Goal: Book appointment/travel/reservation

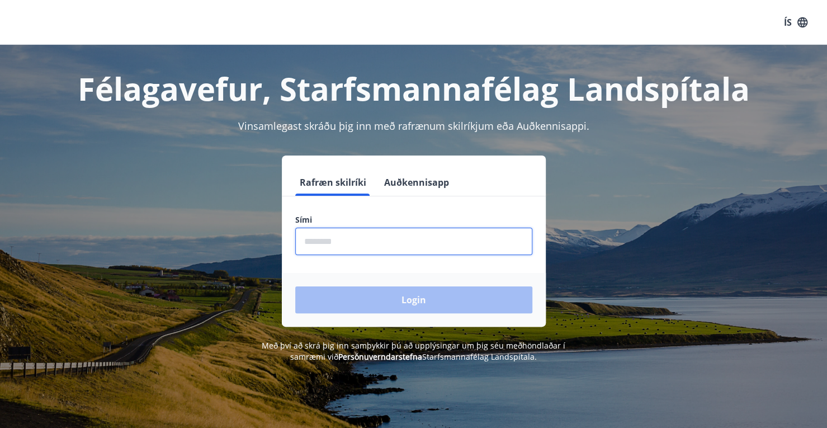
click at [395, 234] on input "phone" at bounding box center [413, 241] width 237 height 27
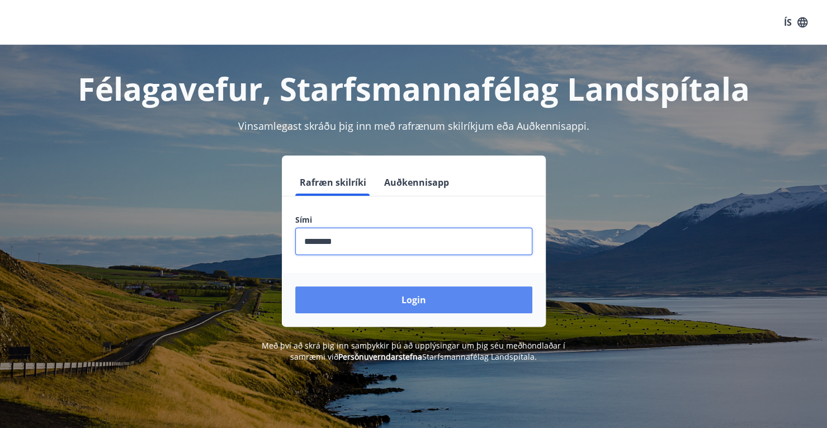
type input "********"
click at [425, 300] on button "Login" at bounding box center [413, 299] width 237 height 27
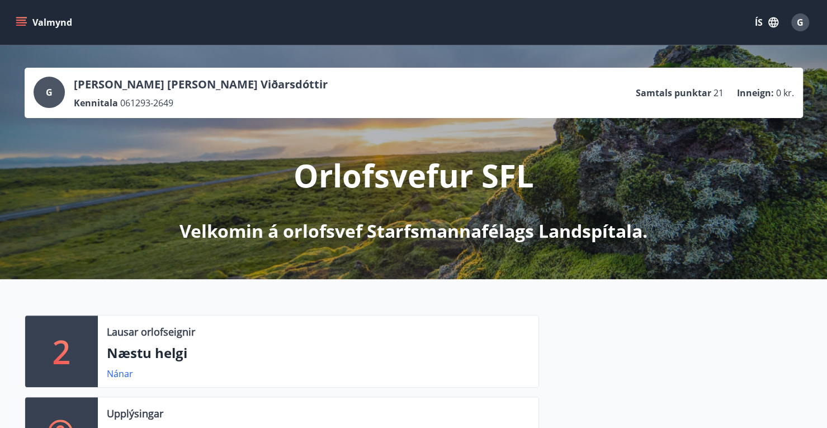
click at [38, 26] on button "Valmynd" at bounding box center [44, 22] width 63 height 20
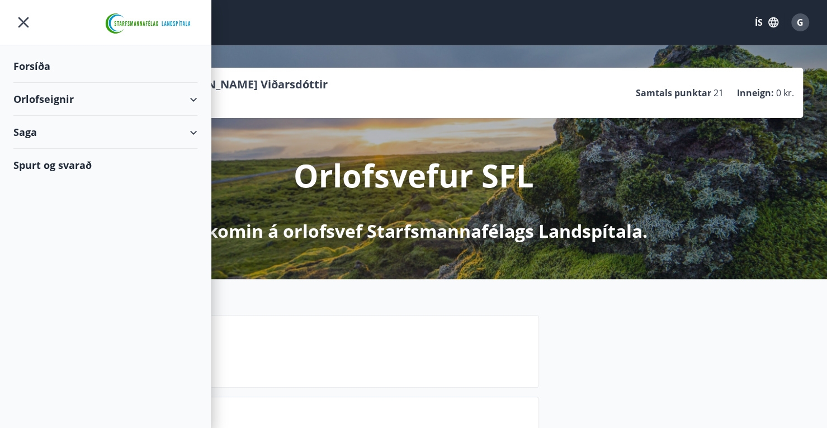
click at [189, 94] on div "Orlofseignir" at bounding box center [105, 99] width 184 height 33
click at [40, 153] on div "Bókunardagatal" at bounding box center [105, 150] width 166 height 23
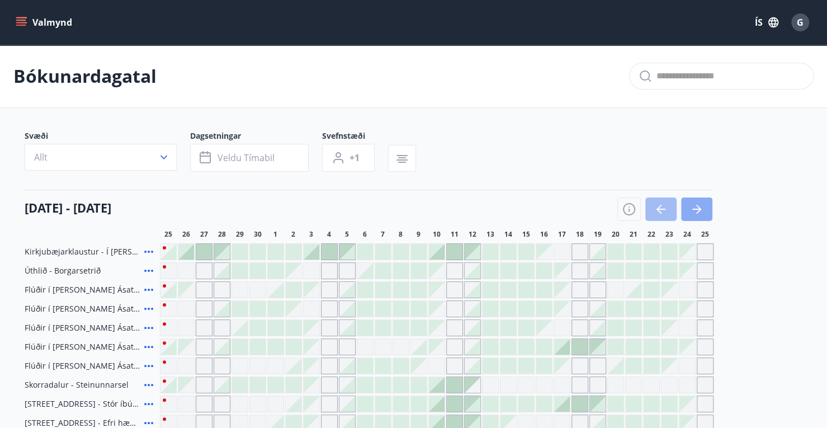
click at [694, 203] on icon "button" at bounding box center [696, 208] width 13 height 13
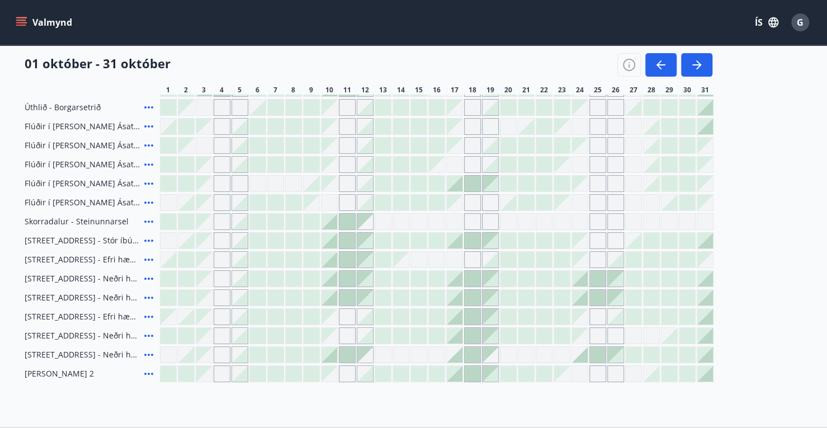
scroll to position [165, 0]
click at [150, 353] on icon at bounding box center [148, 352] width 13 height 13
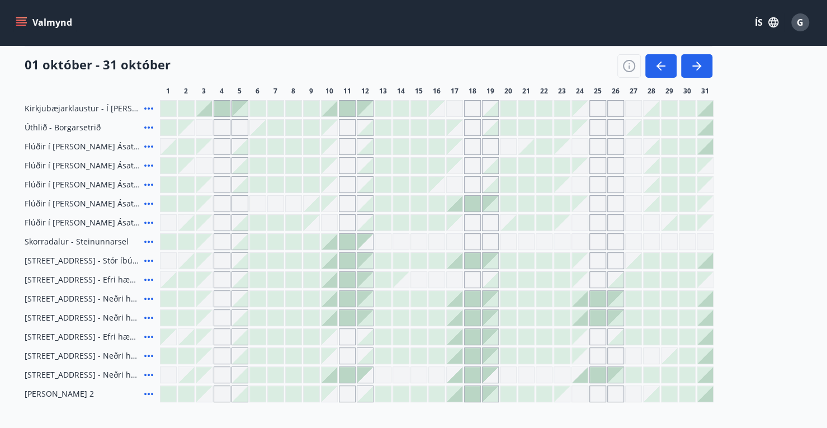
scroll to position [222, 0]
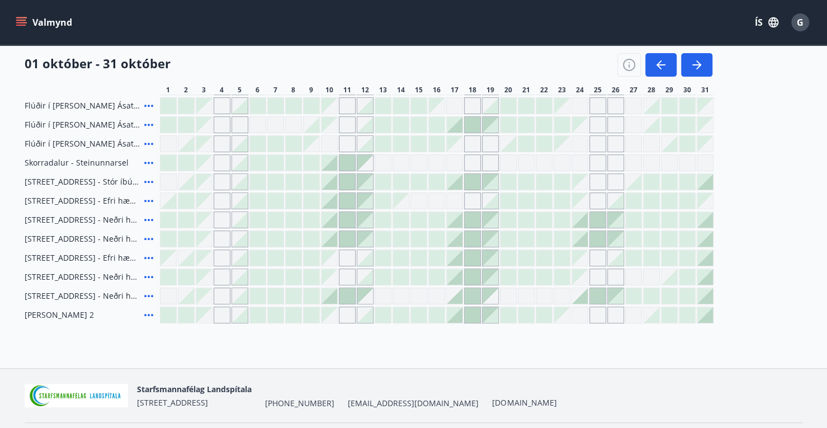
click at [116, 220] on span "[STREET_ADDRESS] - Neðri hæð íbúð 3" at bounding box center [82, 219] width 115 height 11
click at [112, 235] on span "[STREET_ADDRESS] - Neðri hæð íbúð 4" at bounding box center [82, 238] width 115 height 11
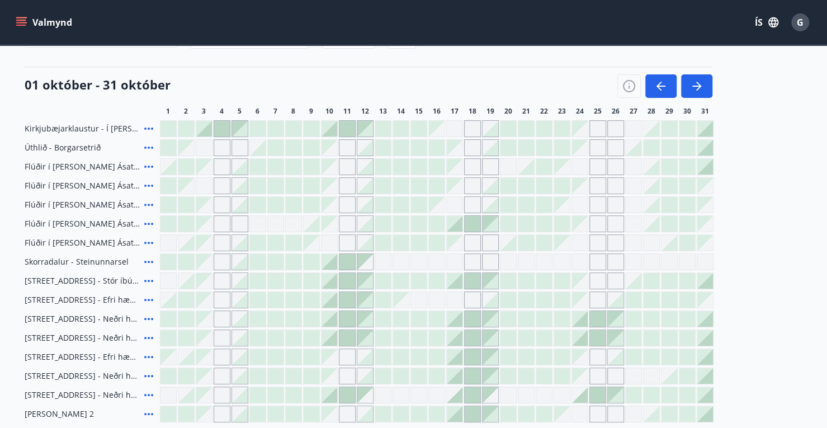
scroll to position [0, 0]
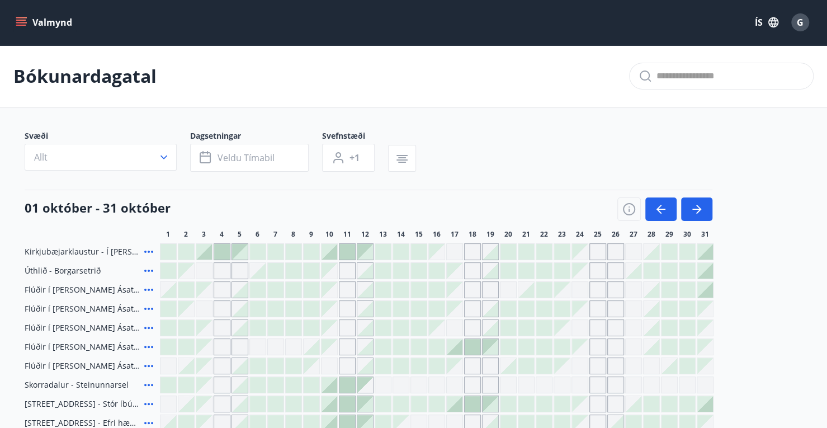
click at [32, 23] on button "Valmynd" at bounding box center [44, 22] width 63 height 20
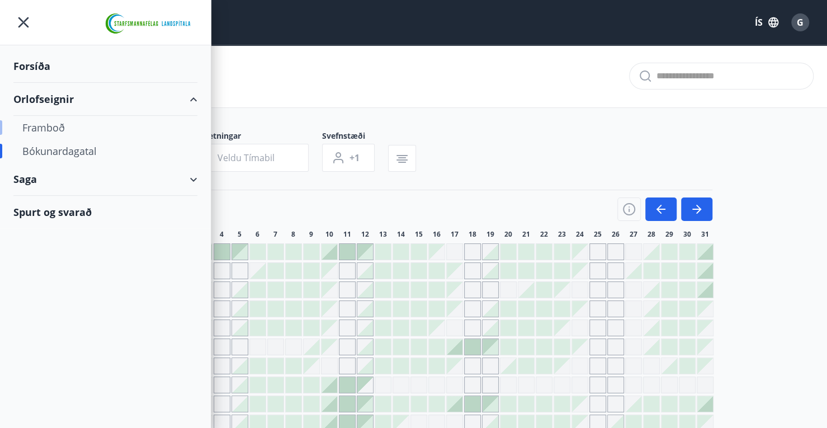
click at [49, 127] on div "Framboð" at bounding box center [105, 127] width 166 height 23
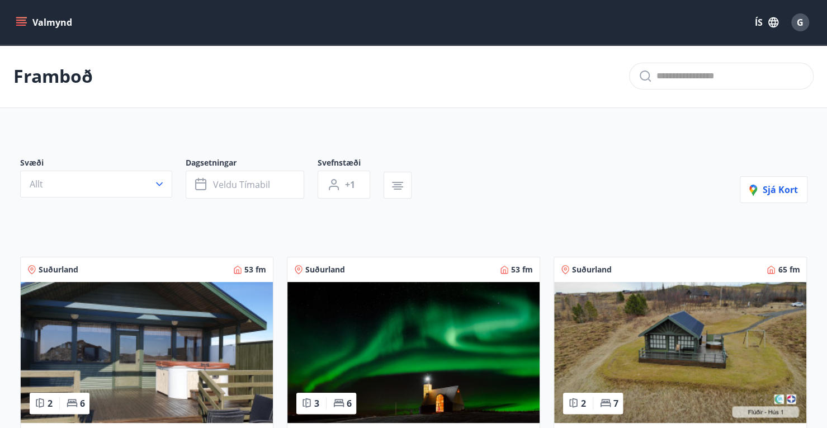
click at [22, 22] on icon "menu" at bounding box center [22, 22] width 12 height 1
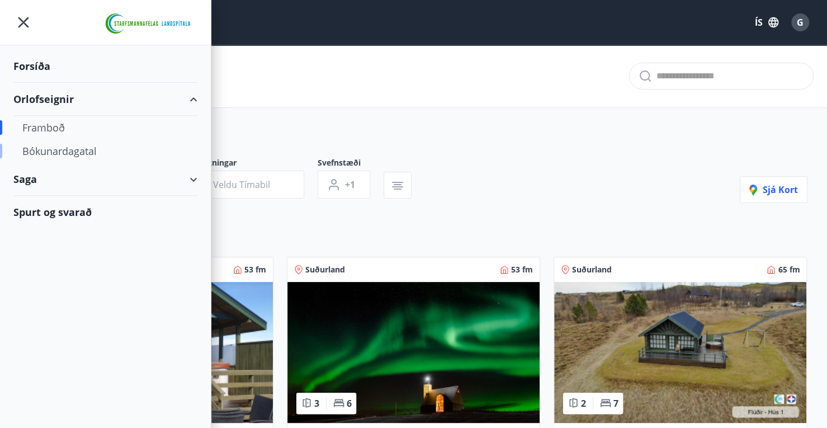
click at [50, 154] on div "Bókunardagatal" at bounding box center [105, 150] width 166 height 23
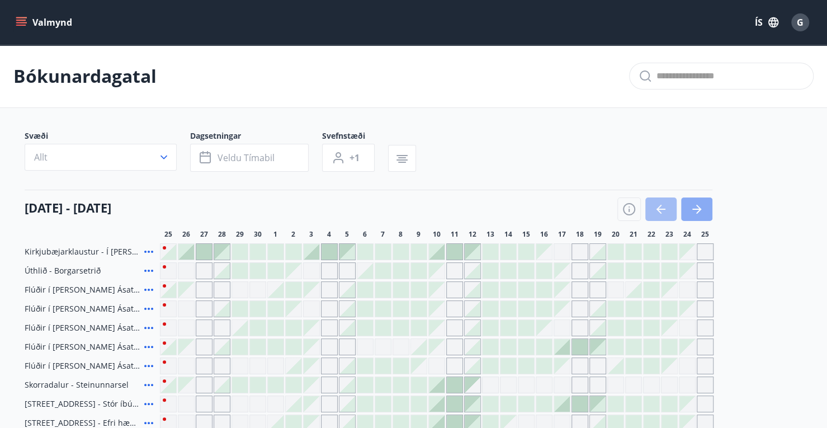
click at [698, 209] on icon "button" at bounding box center [696, 209] width 9 height 1
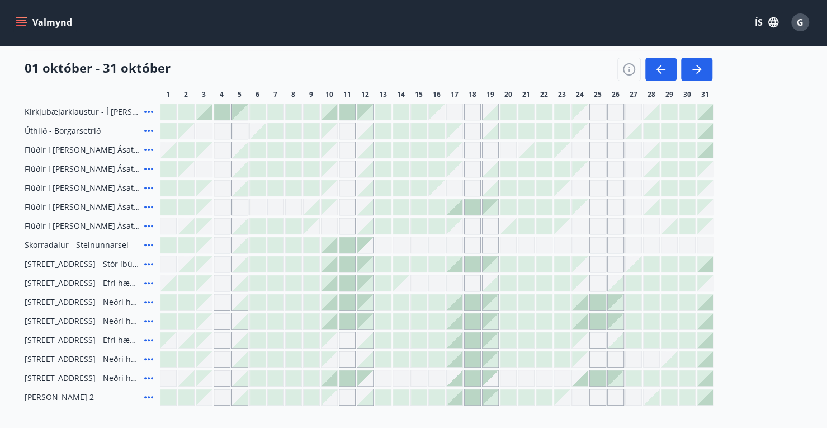
scroll to position [138, 0]
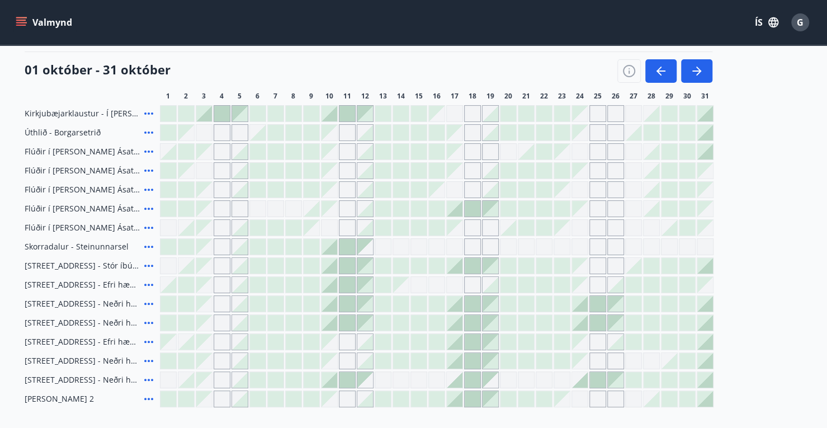
click at [128, 305] on span "[STREET_ADDRESS] - Neðri hæð íbúð 3" at bounding box center [82, 303] width 115 height 11
click at [149, 302] on icon at bounding box center [148, 303] width 9 height 2
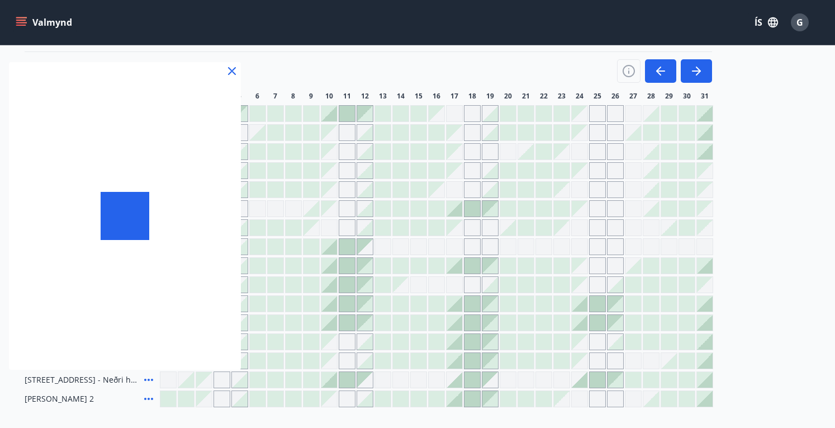
click at [149, 302] on div at bounding box center [125, 216] width 232 height 308
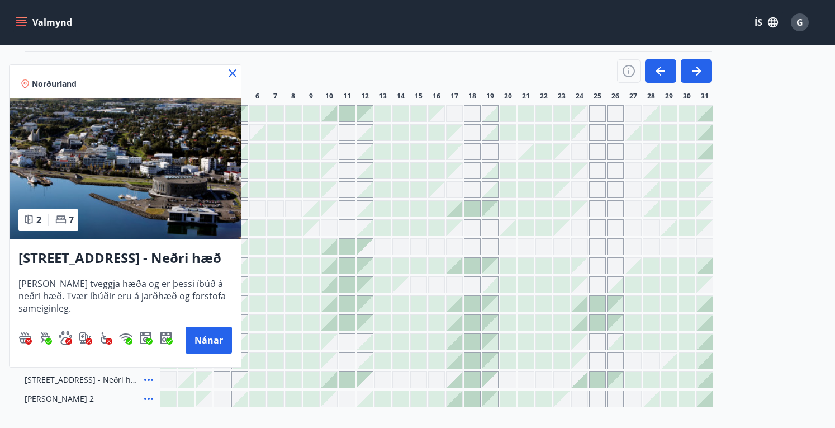
click at [236, 78] on icon at bounding box center [232, 73] width 13 height 13
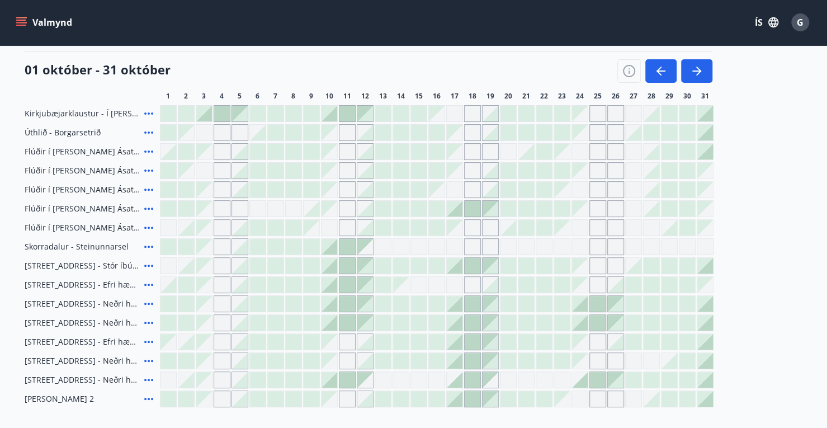
click at [152, 320] on icon at bounding box center [148, 322] width 13 height 13
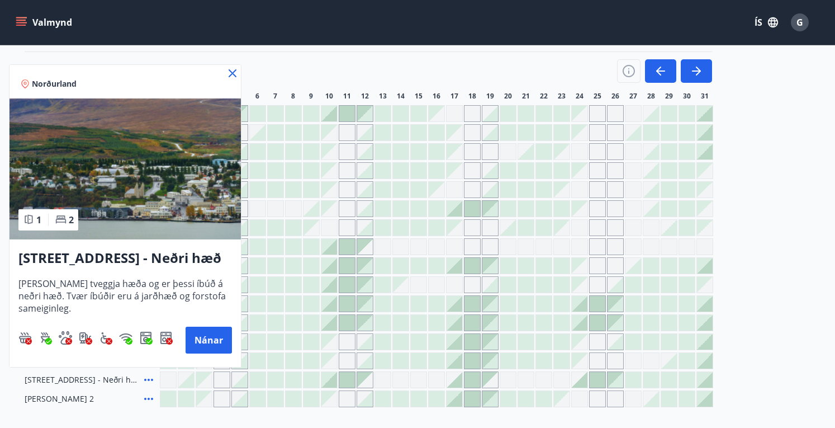
click at [235, 72] on icon at bounding box center [232, 73] width 13 height 13
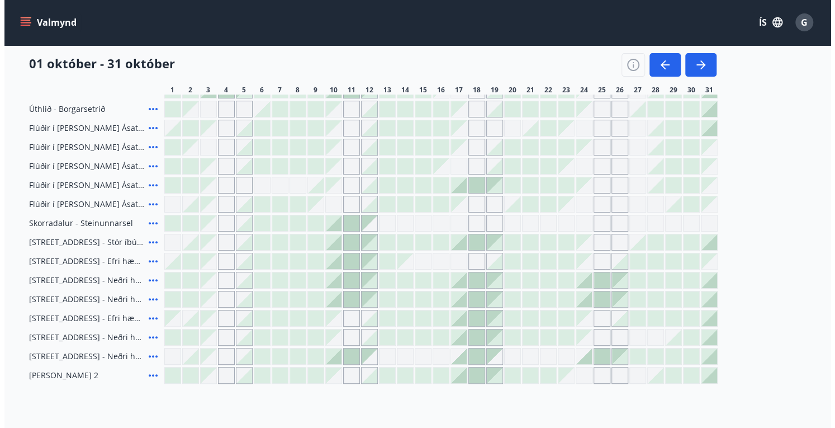
scroll to position [155, 0]
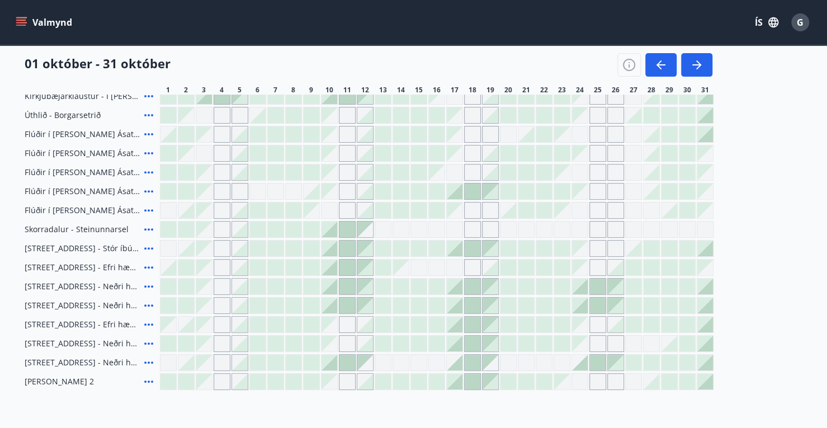
click at [145, 345] on icon at bounding box center [148, 343] width 13 height 13
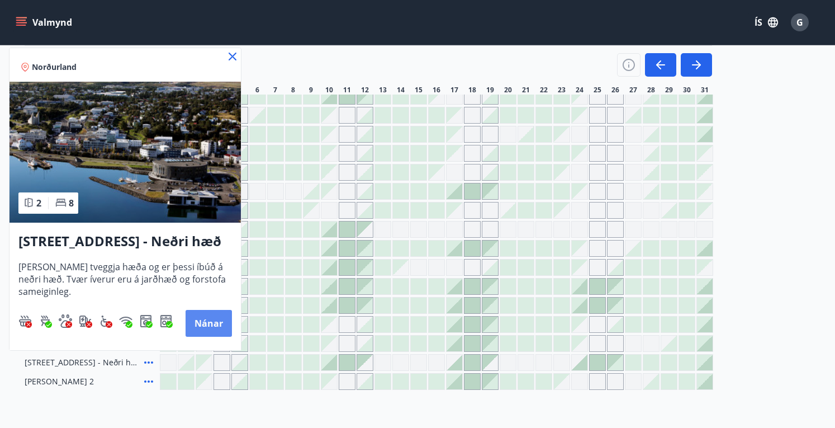
drag, startPoint x: 209, startPoint y: 320, endPoint x: 200, endPoint y: 330, distance: 13.5
click at [200, 330] on button "Nánar" at bounding box center [209, 323] width 46 height 27
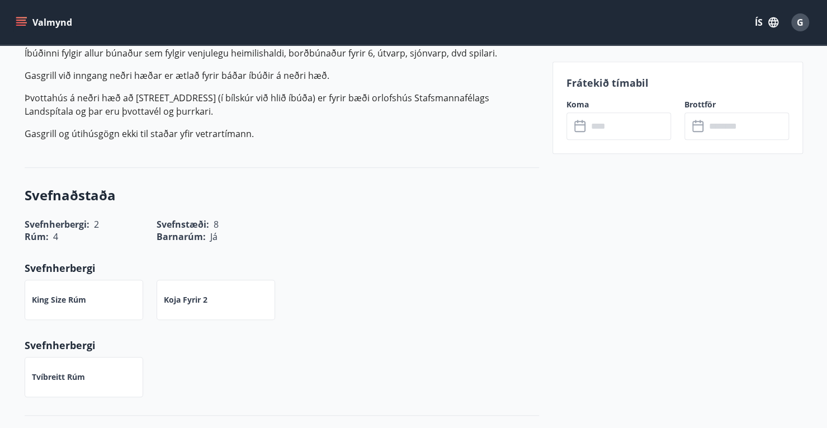
scroll to position [485, 0]
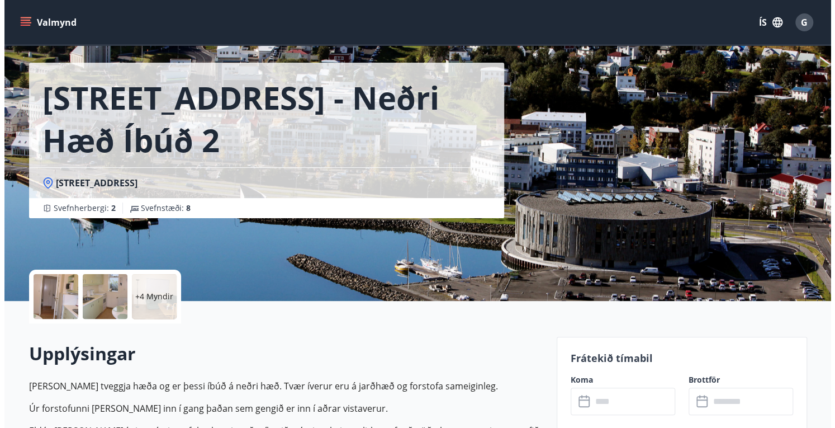
scroll to position [26, 0]
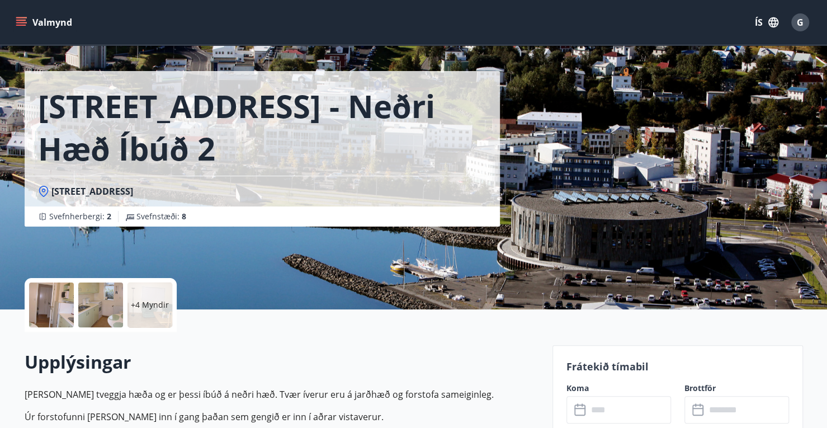
click at [141, 297] on div "+4 Myndir" at bounding box center [149, 304] width 45 height 45
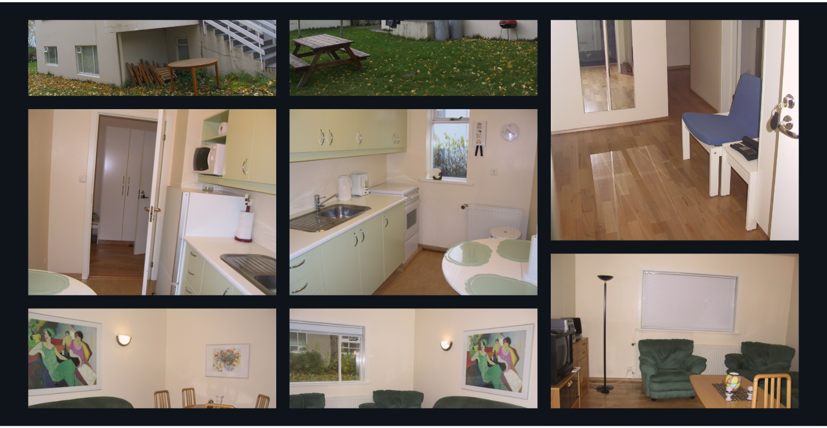
scroll to position [0, 0]
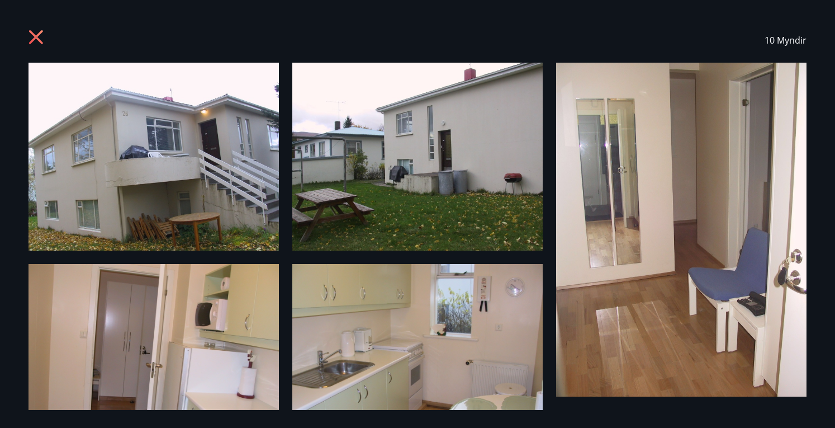
click at [41, 37] on icon at bounding box center [38, 39] width 18 height 18
